Goal: Task Accomplishment & Management: Manage account settings

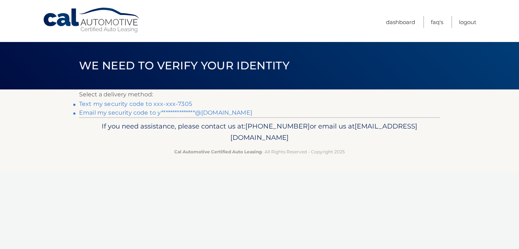
click at [182, 105] on link "Text my security code to xxx-xxx-7305" at bounding box center [135, 103] width 113 height 7
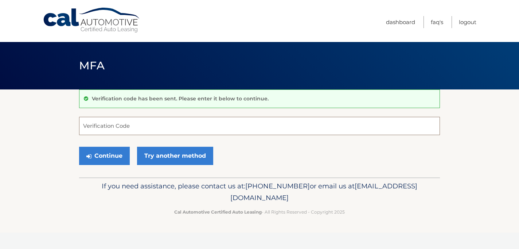
click at [169, 125] on input "Verification Code" at bounding box center [259, 126] width 361 height 18
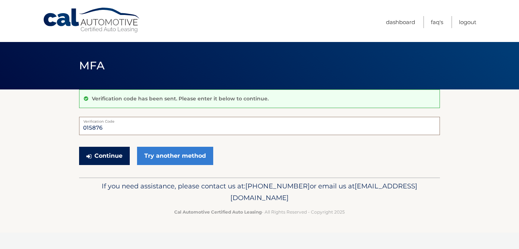
type input "015876"
click at [114, 157] on button "Continue" at bounding box center [104, 156] width 51 height 18
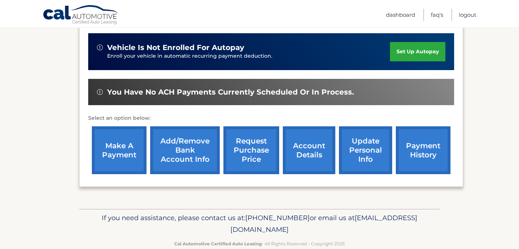
scroll to position [173, 0]
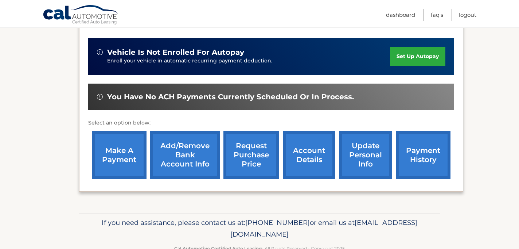
click at [115, 163] on link "make a payment" at bounding box center [119, 155] width 55 height 48
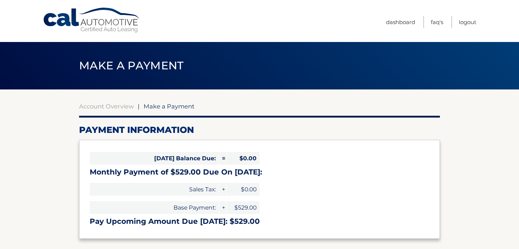
select select "MWY1ZmFhYTctMjI1OS00NmJhLTlhOWItZmM0Y2QwM2VhMzE4"
